Goal: Navigation & Orientation: Go to known website

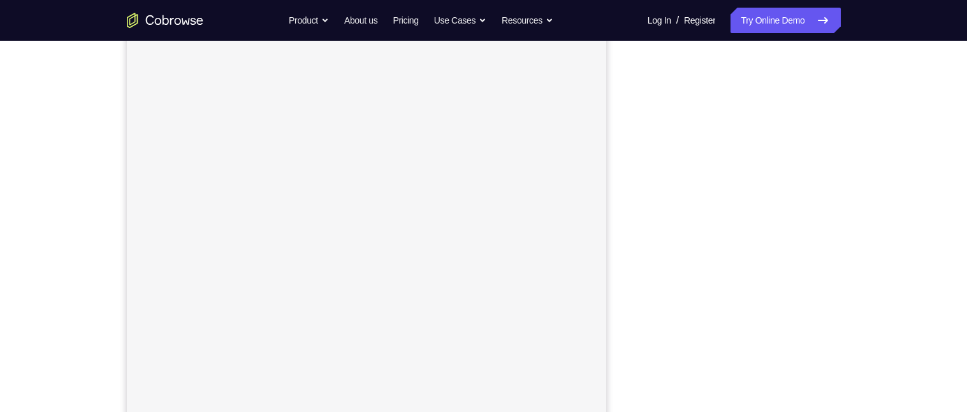
scroll to position [165, 0]
click at [900, 159] on div "Your Support Agent Your Customer Web iOS Android Next Steps We’d be happy to gi…" at bounding box center [483, 296] width 967 height 841
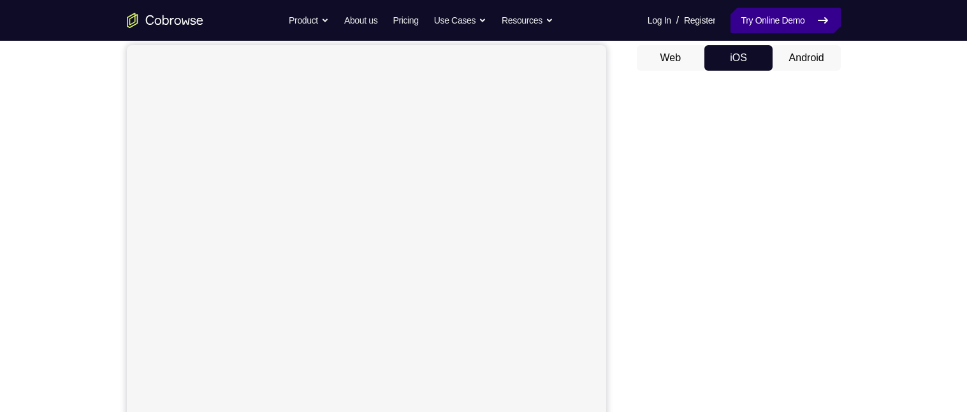
scroll to position [120, 0]
click at [895, 176] on div "Your Support Agent Your Customer Web iOS Android Next Steps We’d be happy to gi…" at bounding box center [483, 341] width 967 height 841
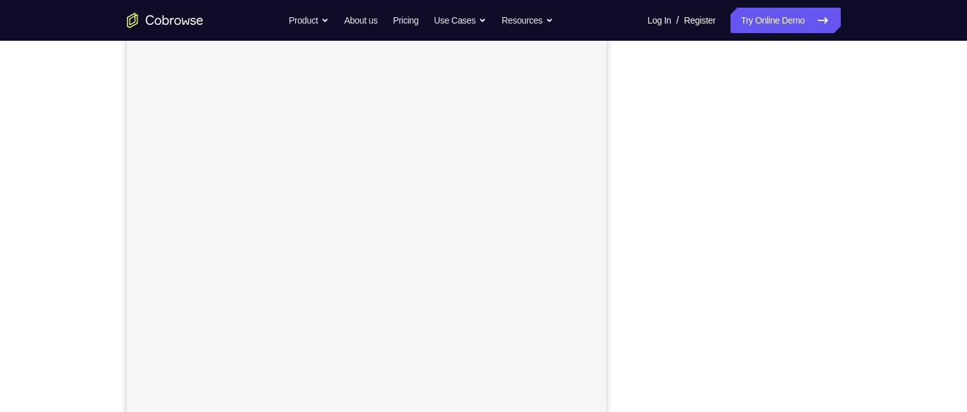
scroll to position [175, 0]
click at [410, 36] on nav "Go back Powerful, Flexible and Trustworthy. Avoid all extra friction for both A…" at bounding box center [483, 20] width 967 height 41
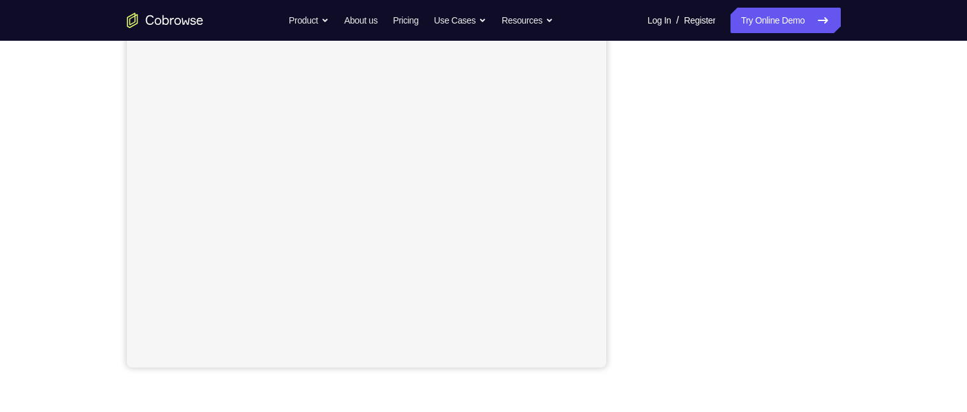
scroll to position [220, 0]
click at [865, 131] on div "Your Support Agent Your Customer Web iOS Android Next Steps We’d be happy to gi…" at bounding box center [484, 240] width 816 height 841
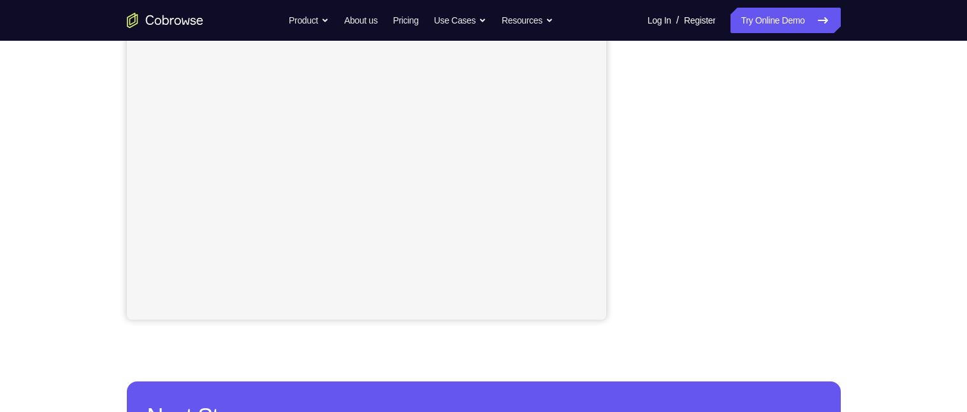
scroll to position [214, 0]
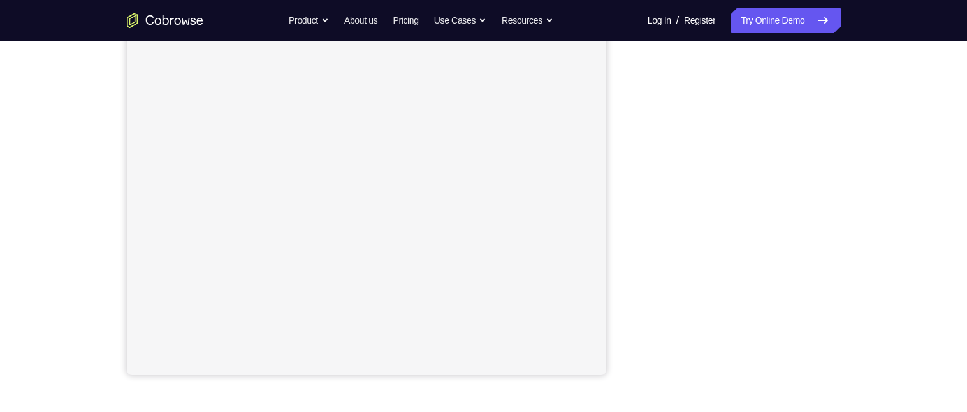
click at [876, 203] on div "Your Support Agent Your Customer Web iOS Android Next Steps We’d be happy to gi…" at bounding box center [484, 243] width 816 height 841
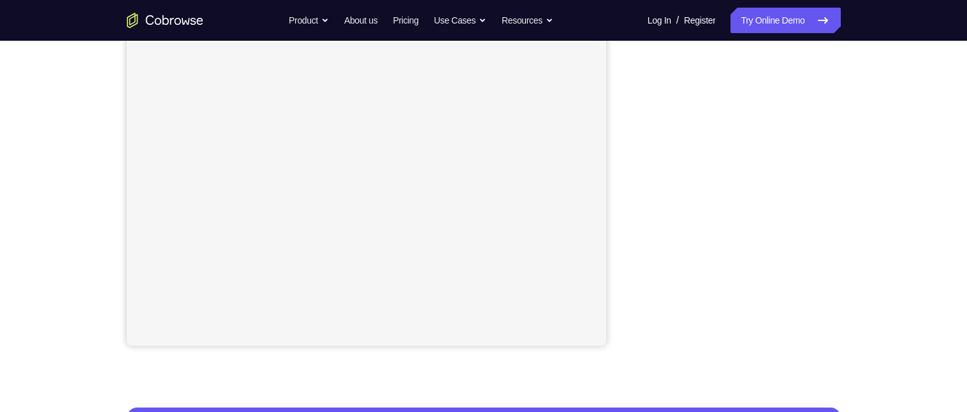
scroll to position [242, 0]
